Goal: Task Accomplishment & Management: Complete application form

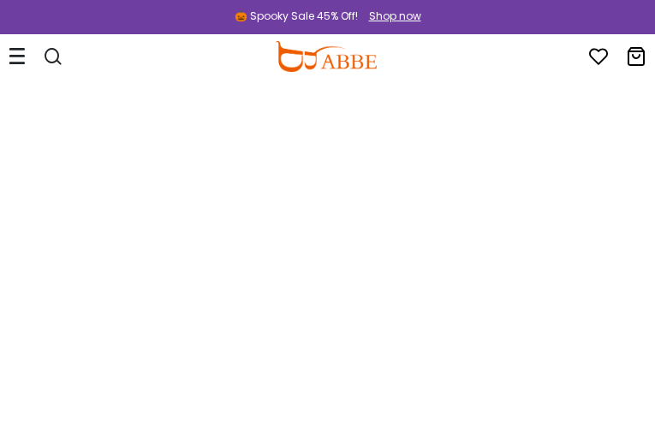
type input "********"
type input "**********"
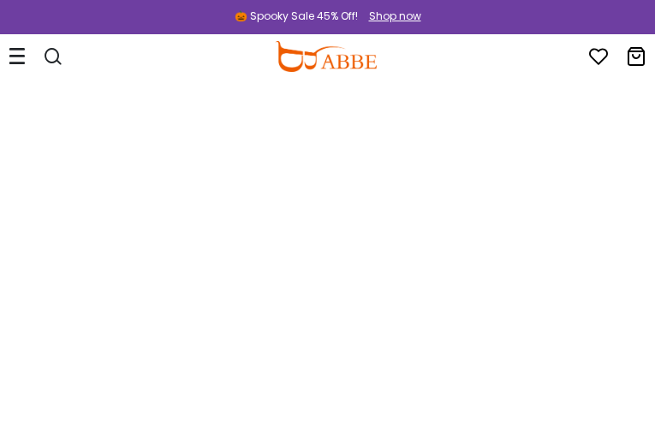
type input "**********"
